Goal: Transaction & Acquisition: Purchase product/service

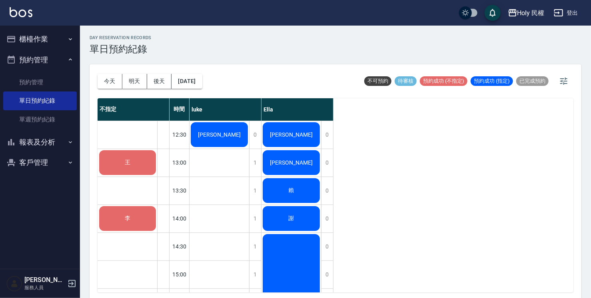
click at [210, 139] on div "竇" at bounding box center [219, 134] width 60 height 27
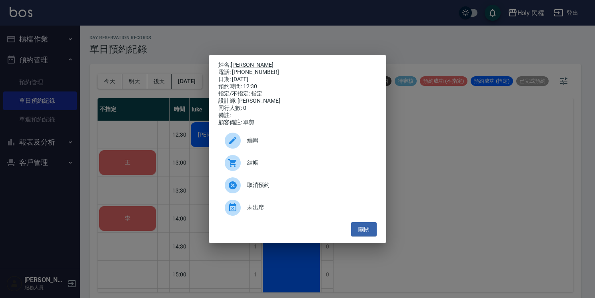
click at [254, 167] on span "結帳" at bounding box center [308, 163] width 123 height 8
click at [364, 237] on button "關閉" at bounding box center [364, 229] width 26 height 15
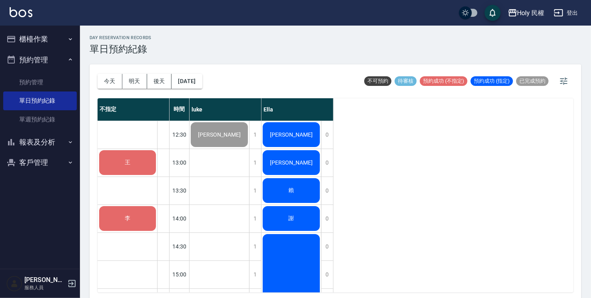
click at [132, 156] on div "王" at bounding box center [127, 162] width 59 height 27
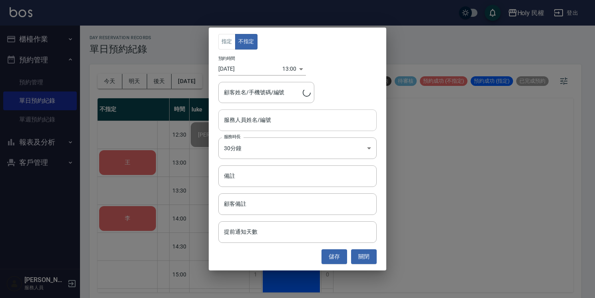
type input "王/0912270645"
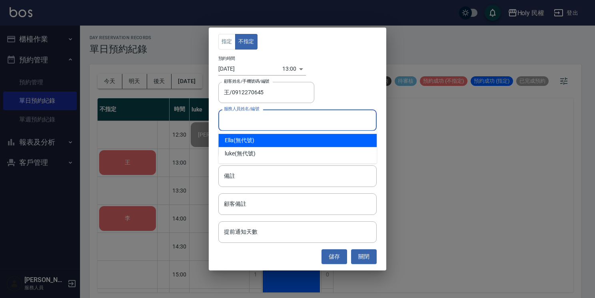
click at [259, 117] on input "服務人員姓名/編號" at bounding box center [297, 120] width 151 height 14
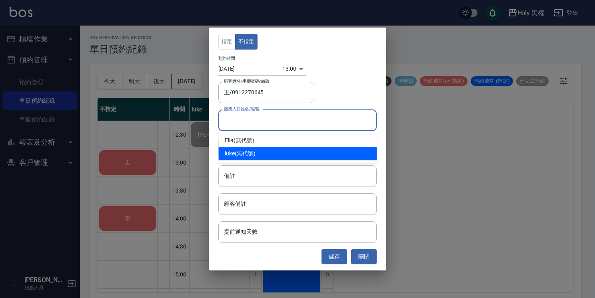
click at [253, 151] on div "luke (無代號)" at bounding box center [297, 153] width 158 height 13
type input "luke(無代號)"
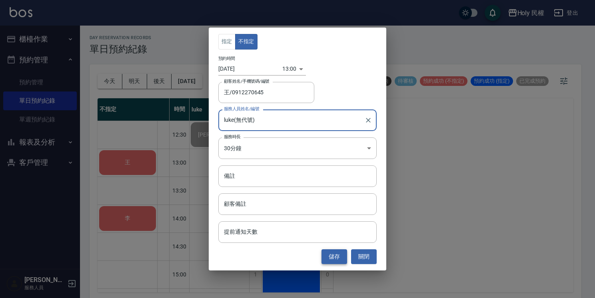
click at [337, 255] on button "儲存" at bounding box center [334, 256] width 26 height 15
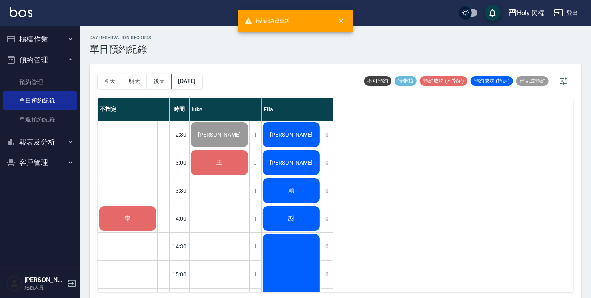
click at [233, 166] on div "王" at bounding box center [219, 162] width 60 height 27
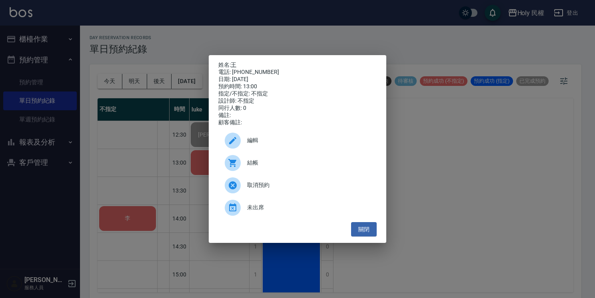
click at [248, 167] on span "結帳" at bounding box center [308, 163] width 123 height 8
click at [363, 227] on button "關閉" at bounding box center [364, 229] width 26 height 15
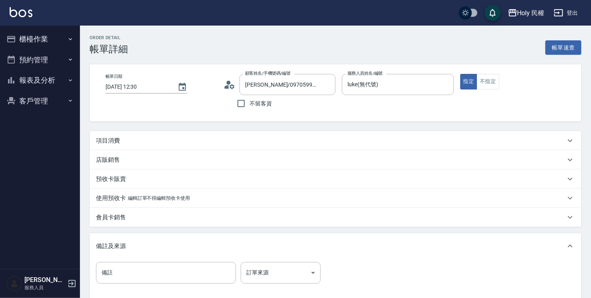
click at [284, 139] on div "項目消費" at bounding box center [330, 141] width 469 height 8
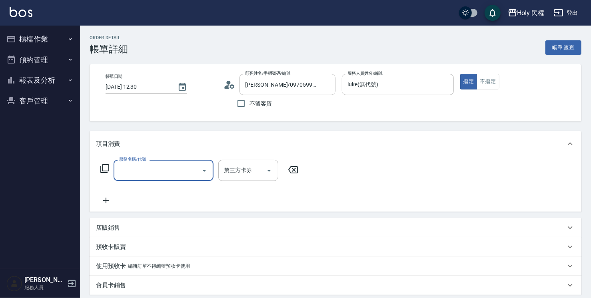
click at [138, 164] on input "服務名稱/代號" at bounding box center [157, 170] width 81 height 14
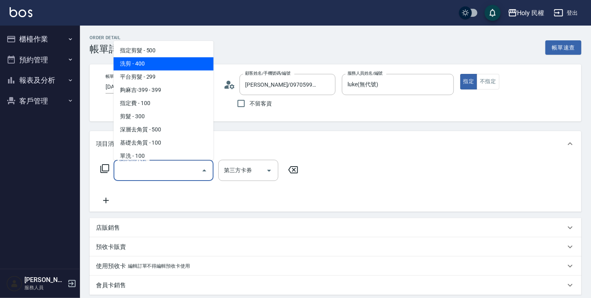
click at [145, 63] on span "洗剪 - 400" at bounding box center [163, 63] width 100 height 13
type input "洗剪(3)"
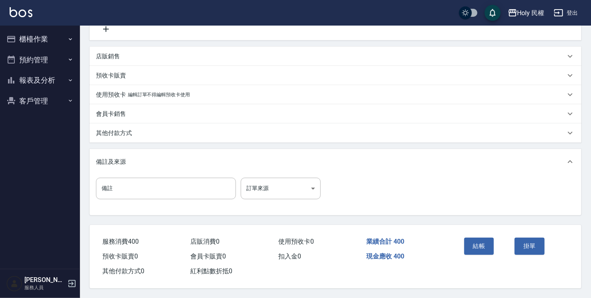
scroll to position [174, 0]
click at [484, 241] on button "結帳" at bounding box center [479, 246] width 30 height 17
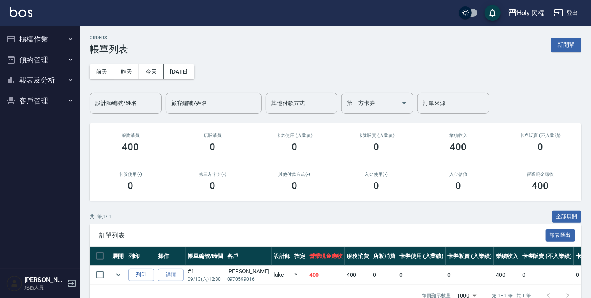
click at [34, 41] on button "櫃檯作業" at bounding box center [40, 39] width 74 height 21
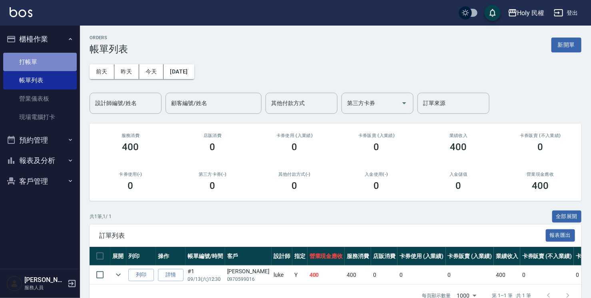
click at [39, 62] on link "打帳單" at bounding box center [40, 62] width 74 height 18
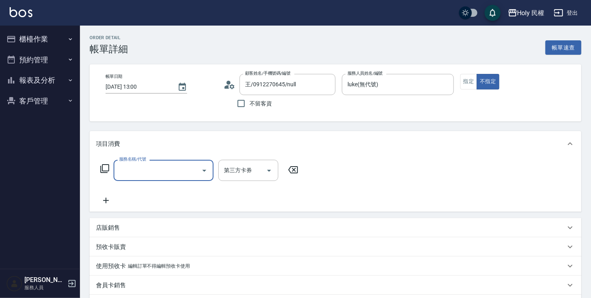
click at [180, 166] on input "服務名稱/代號" at bounding box center [157, 170] width 81 height 14
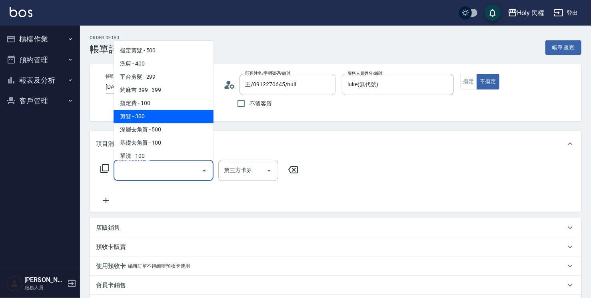
click at [131, 114] on span "剪髮 - 300" at bounding box center [163, 116] width 100 height 13
type input "剪髮(C02)"
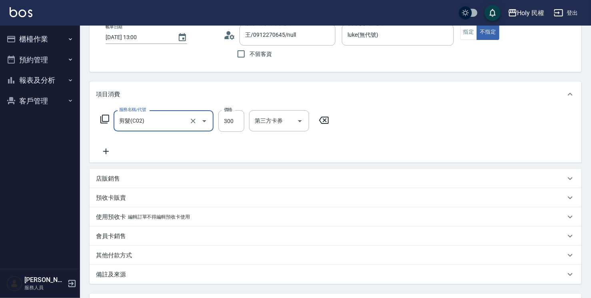
scroll to position [120, 0]
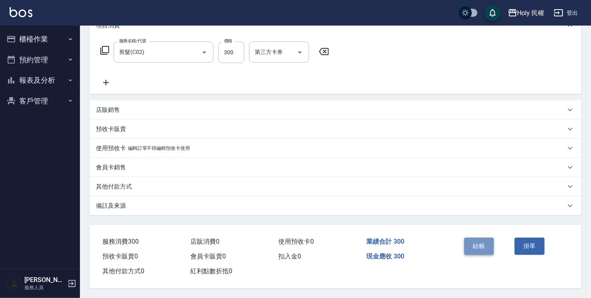
click at [486, 247] on button "結帳" at bounding box center [479, 246] width 30 height 17
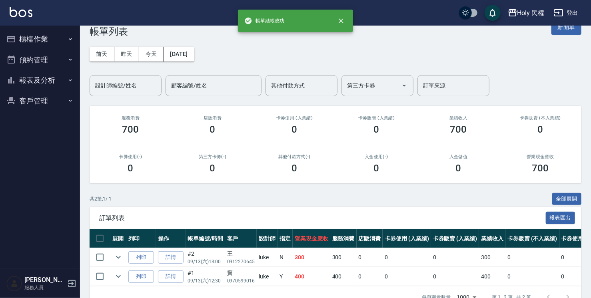
scroll to position [43, 0]
